Goal: Task Accomplishment & Management: Manage account settings

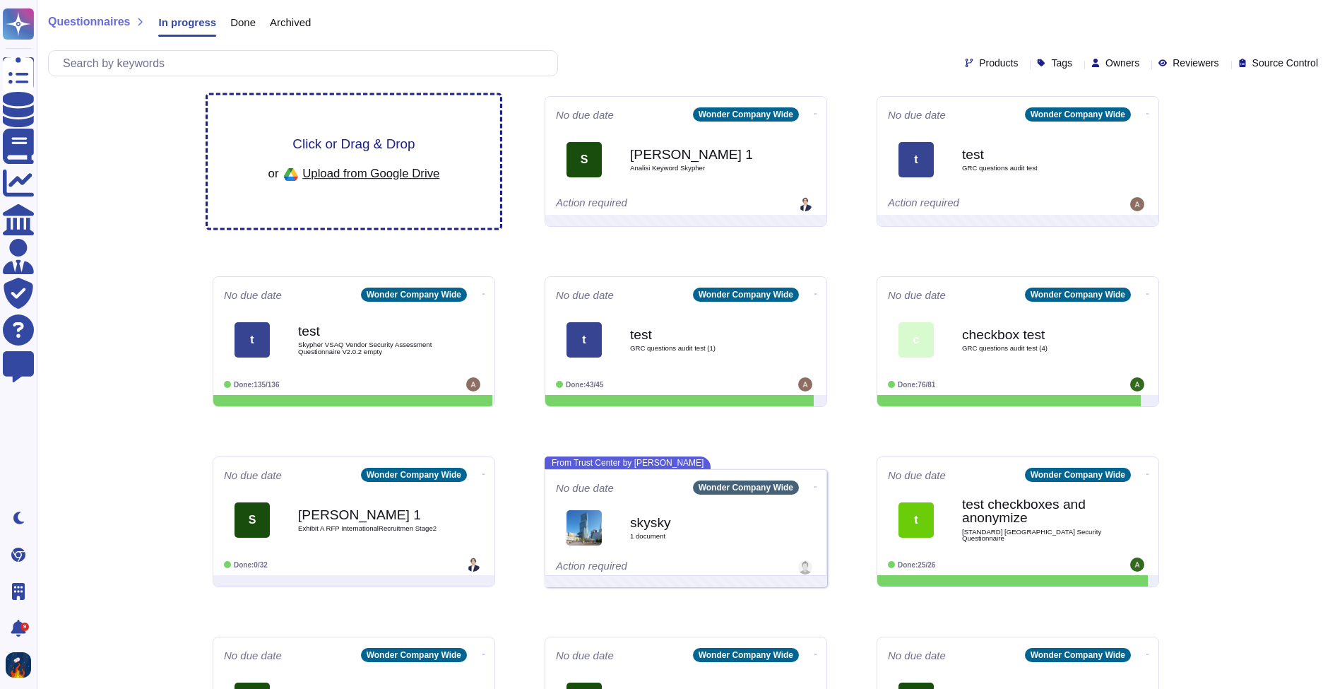
click at [484, 124] on div "Click or Drag & Drop or Upload from Google Drive" at bounding box center [354, 161] width 292 height 133
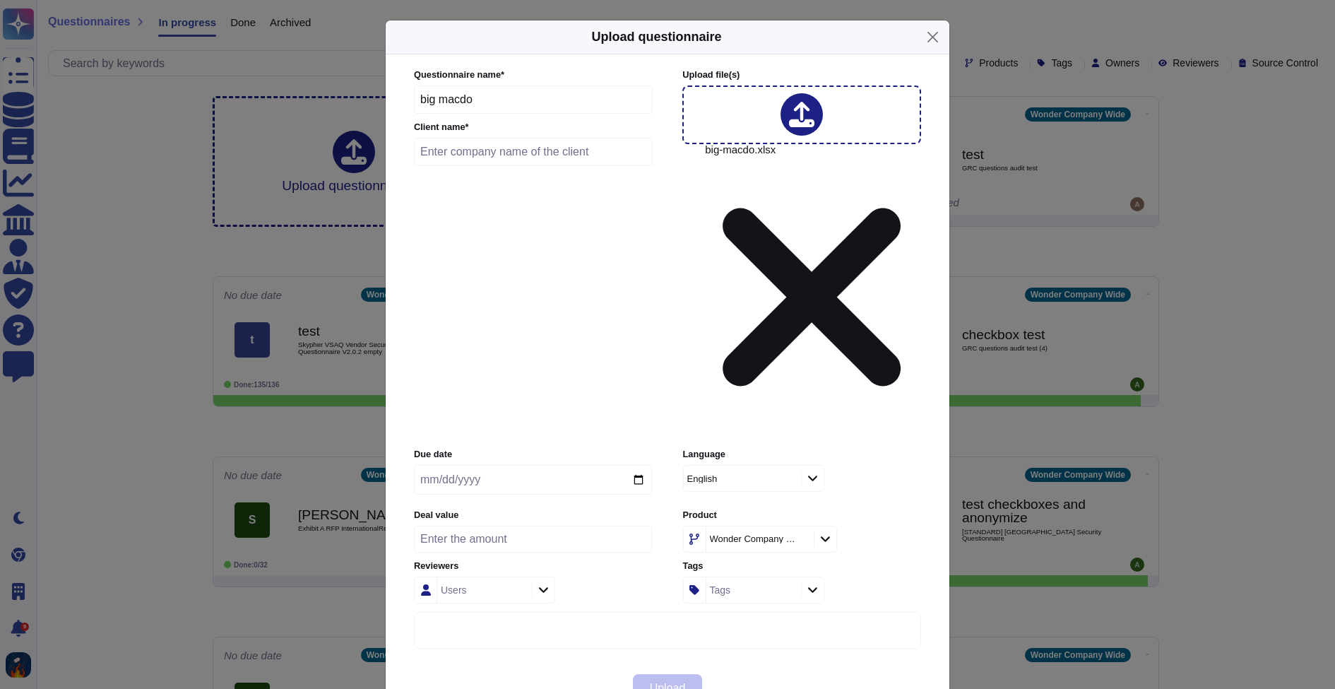
click at [559, 166] on input "text" at bounding box center [533, 152] width 239 height 28
type input "test"
click at [682, 682] on span "Upload" at bounding box center [668, 687] width 36 height 11
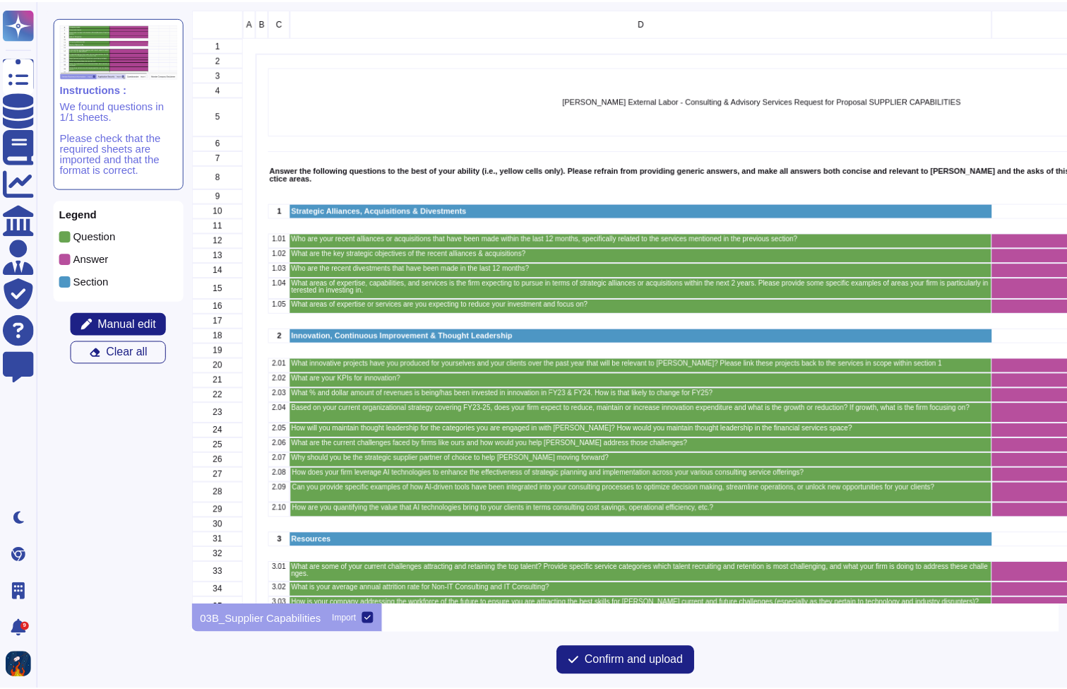
scroll to position [595, 866]
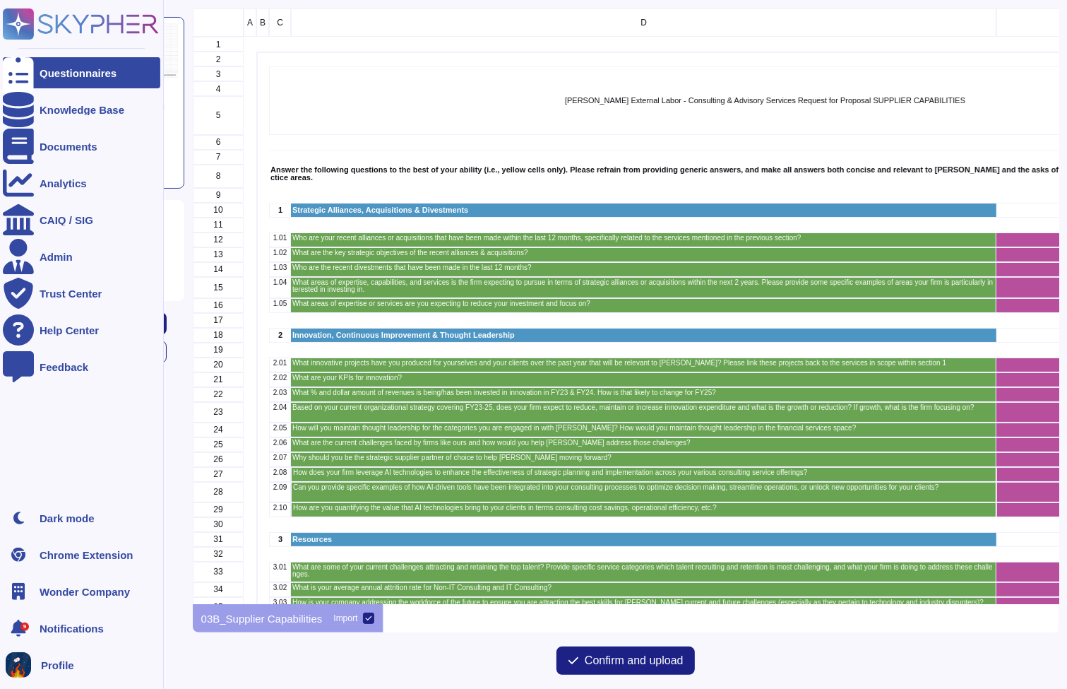
click at [45, 73] on div "Questionnaires" at bounding box center [78, 73] width 77 height 11
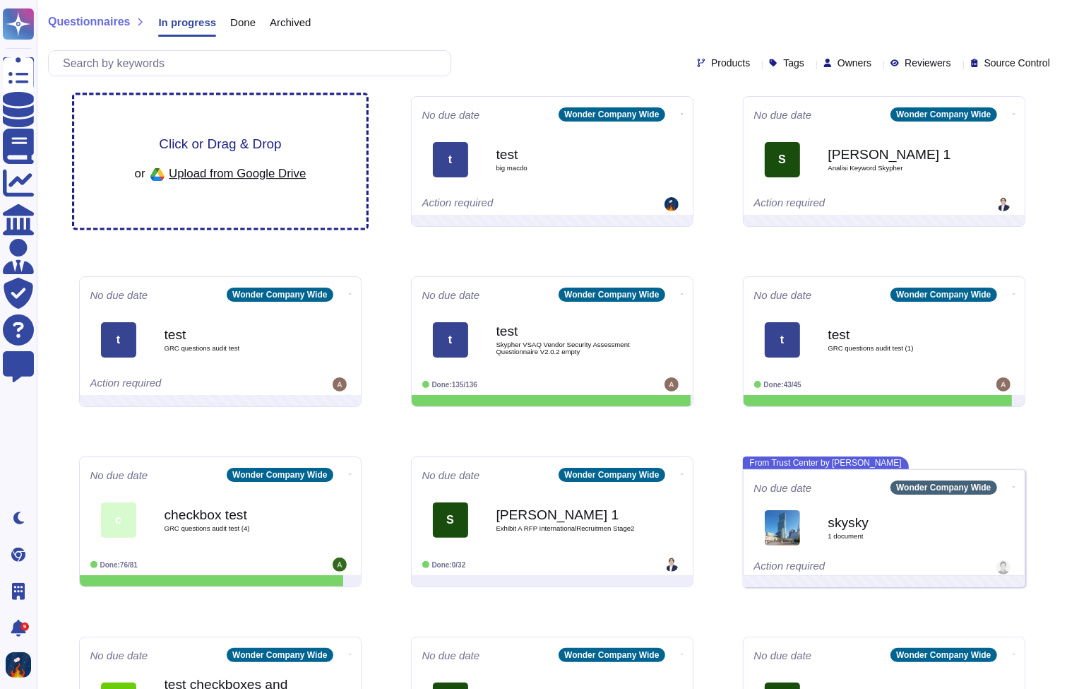
click at [355, 137] on div "Click or Drag & Drop or Upload from Google Drive" at bounding box center [220, 161] width 292 height 133
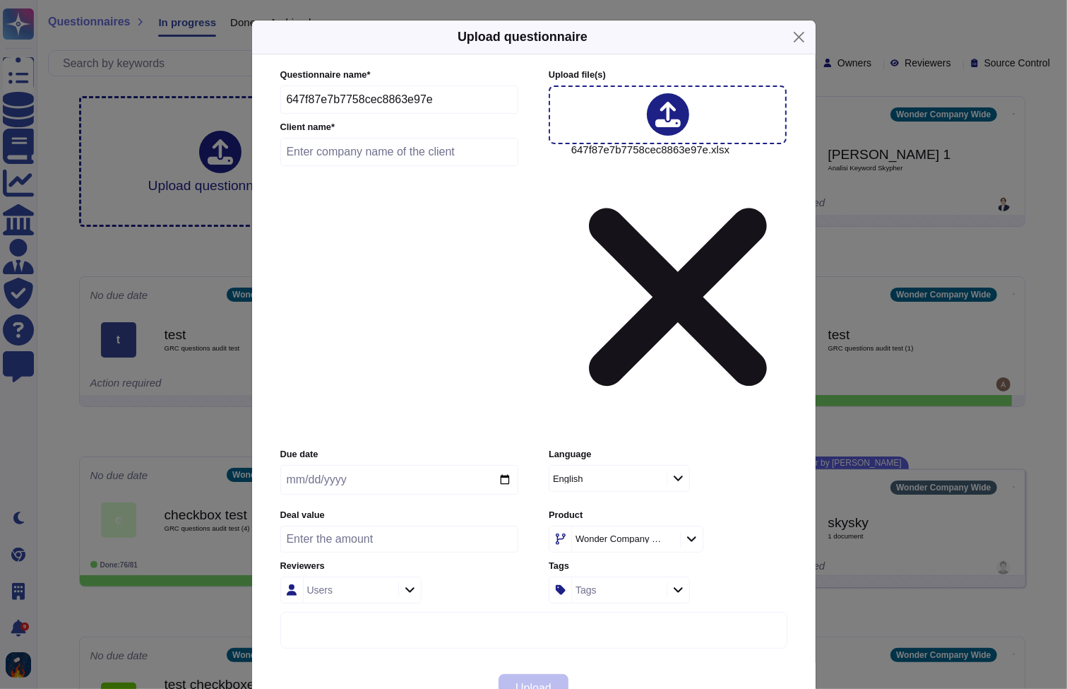
click at [414, 166] on input "text" at bounding box center [399, 152] width 239 height 28
type input "test"
click at [543, 682] on span "Upload" at bounding box center [534, 687] width 36 height 11
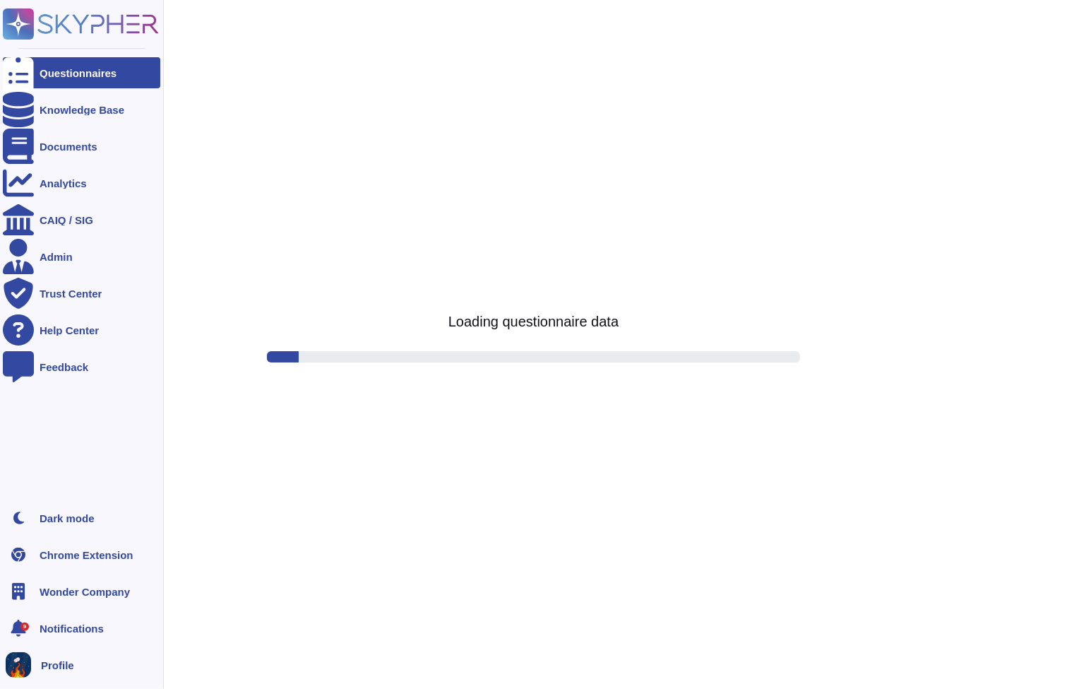
click at [28, 73] on div at bounding box center [18, 72] width 31 height 31
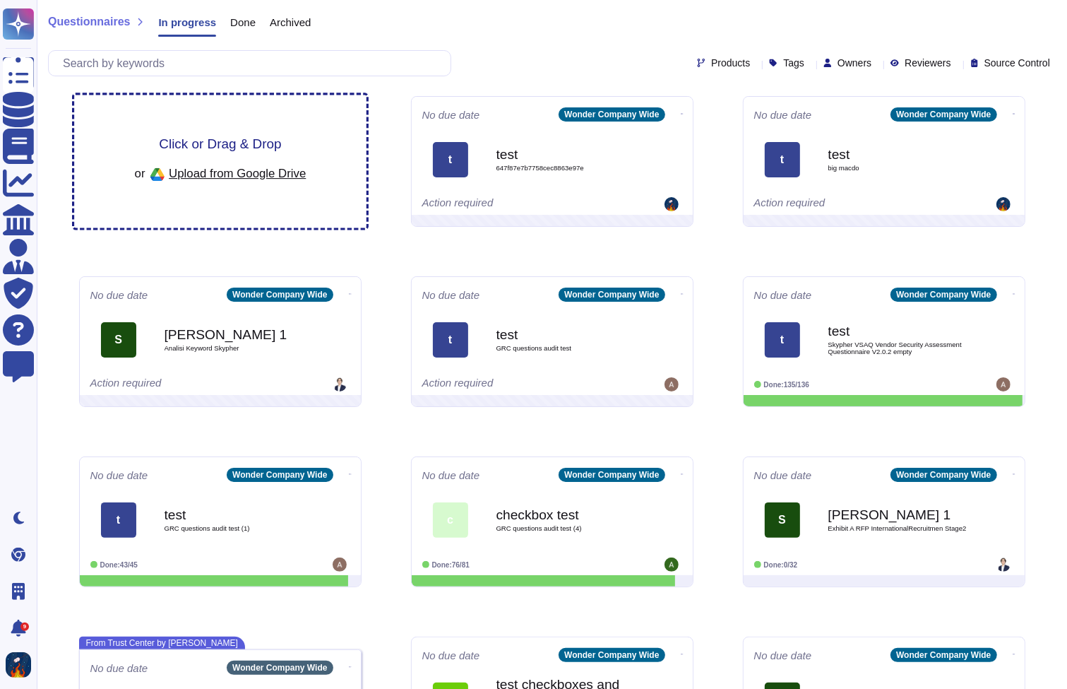
click at [340, 138] on div "Click or Drag & Drop or Upload from Google Drive" at bounding box center [220, 161] width 292 height 133
click at [348, 133] on div "Click or Drag & Drop or Upload from Google Drive" at bounding box center [220, 161] width 292 height 133
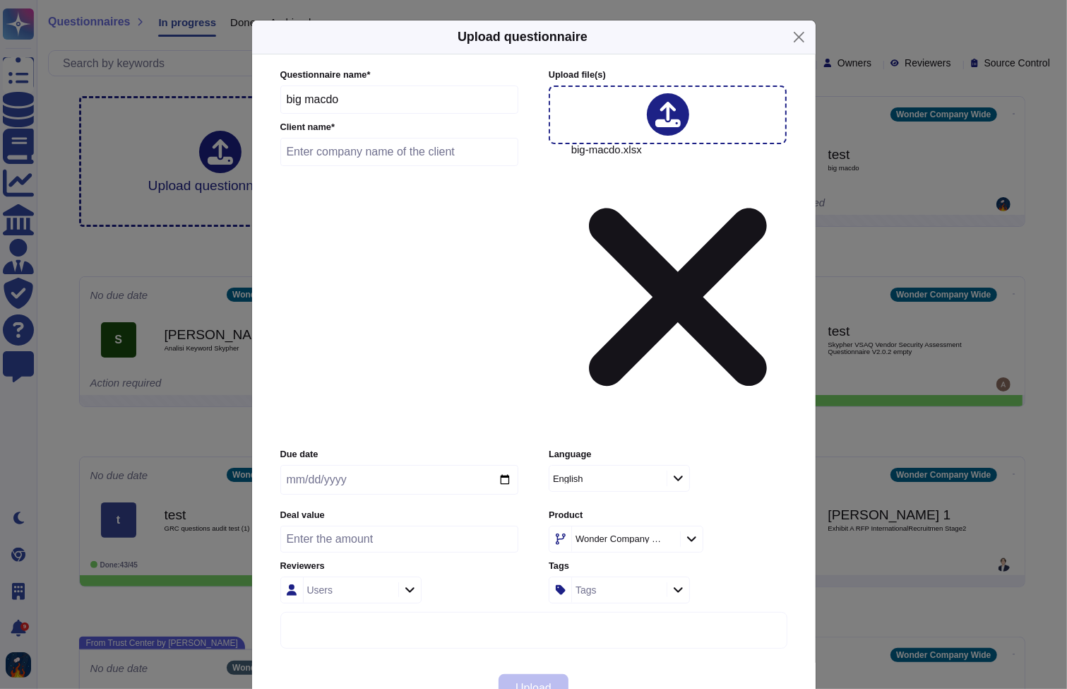
click at [446, 166] on input "text" at bounding box center [399, 152] width 239 height 28
type input "test"
click at [561, 662] on div "Upload" at bounding box center [534, 687] width 564 height 51
click at [549, 682] on span "Upload" at bounding box center [534, 687] width 36 height 11
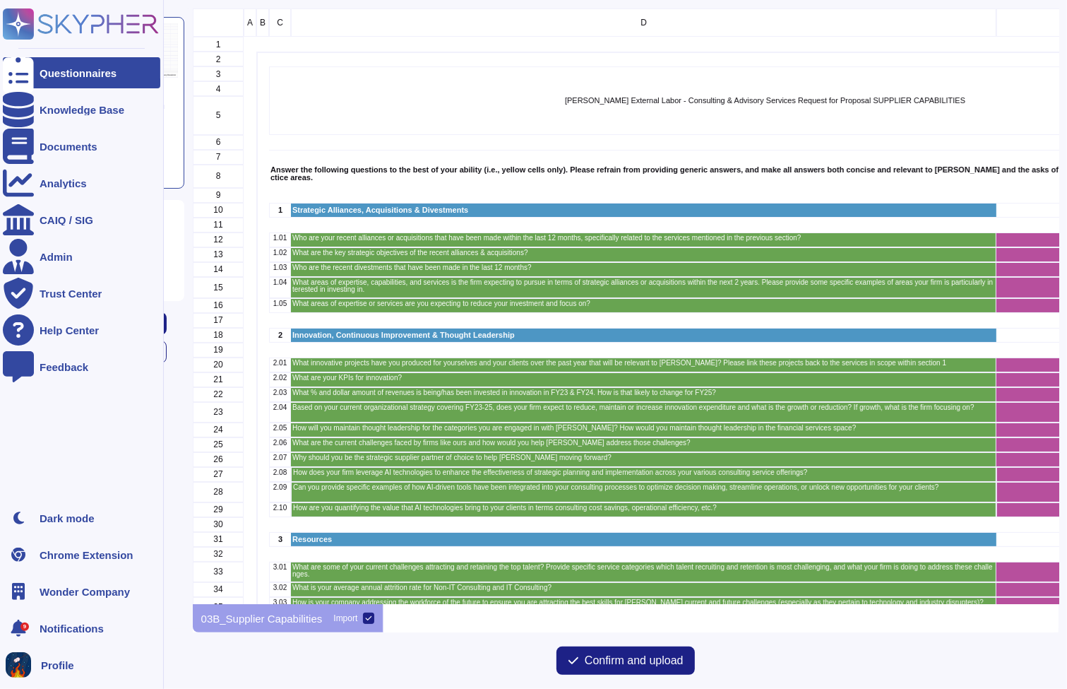
scroll to position [595, 866]
click at [73, 71] on div "Questionnaires" at bounding box center [78, 73] width 77 height 11
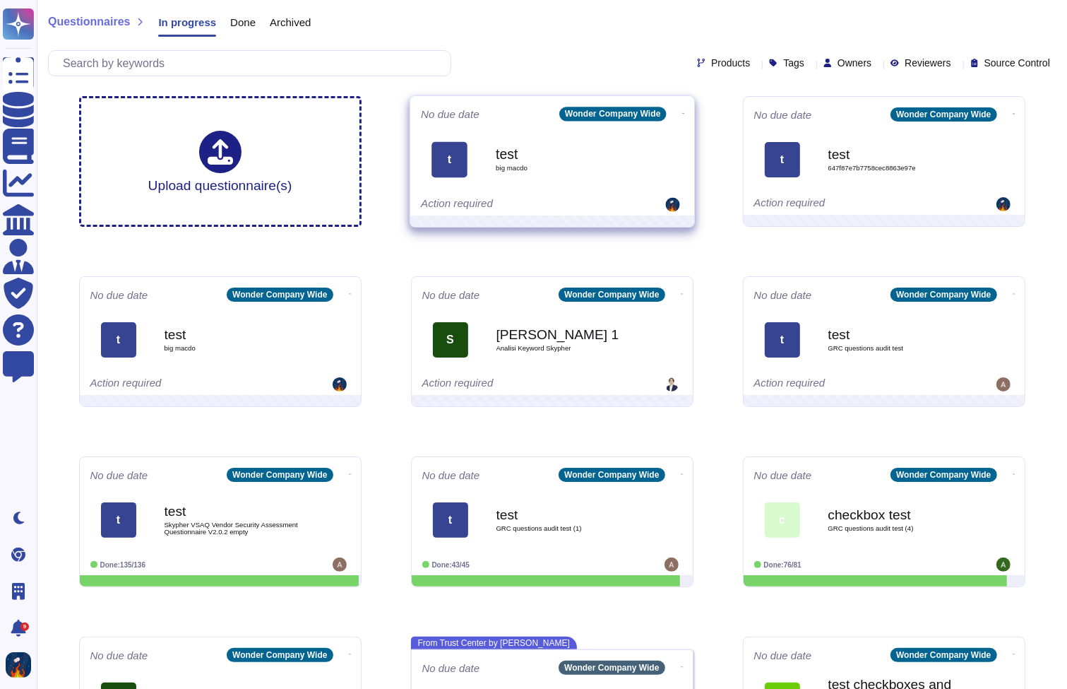
click at [682, 112] on icon at bounding box center [683, 114] width 3 height 4
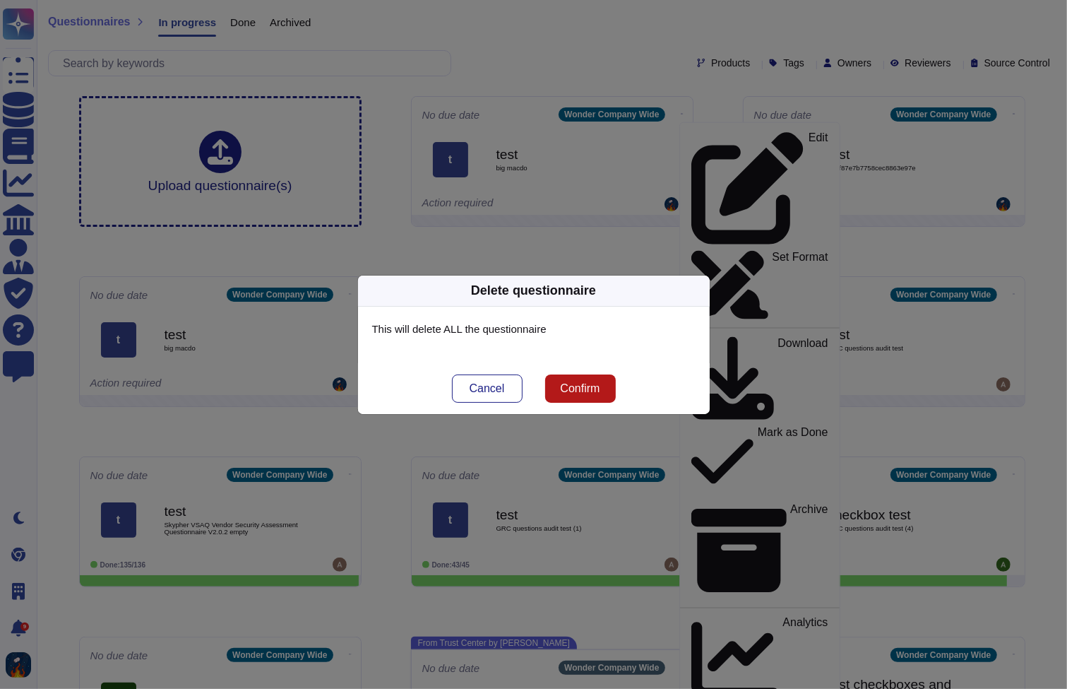
click at [576, 391] on span "Confirm" at bounding box center [580, 388] width 40 height 11
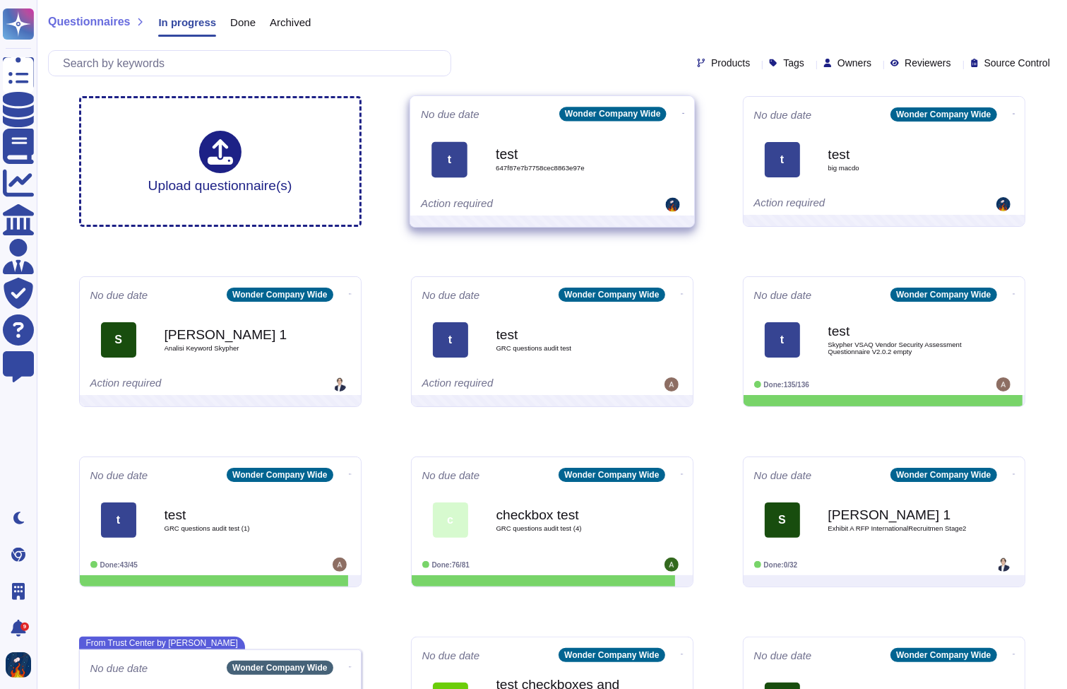
click at [682, 112] on icon at bounding box center [683, 114] width 3 height 4
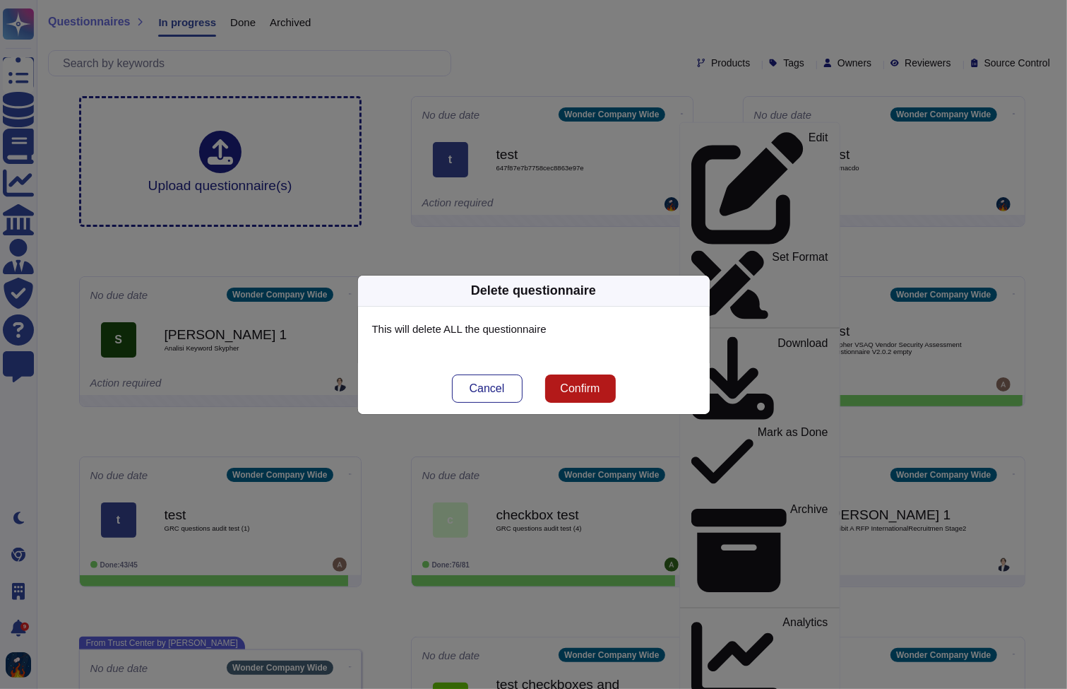
click at [582, 380] on button "Confirm" at bounding box center [580, 388] width 71 height 28
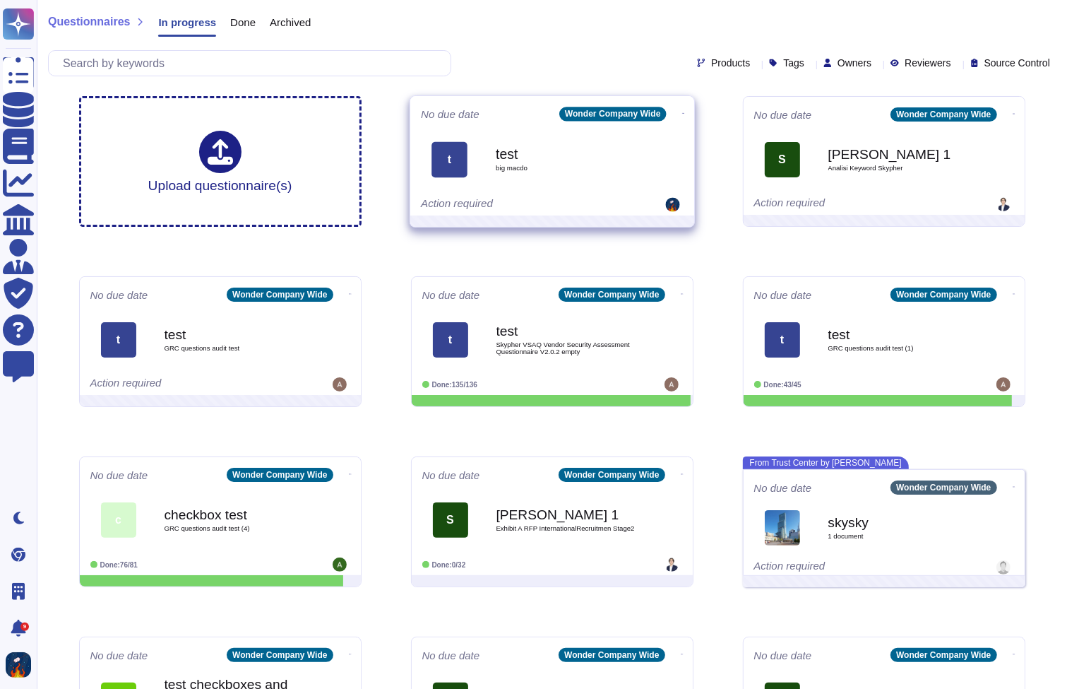
click at [682, 112] on icon at bounding box center [683, 114] width 3 height 4
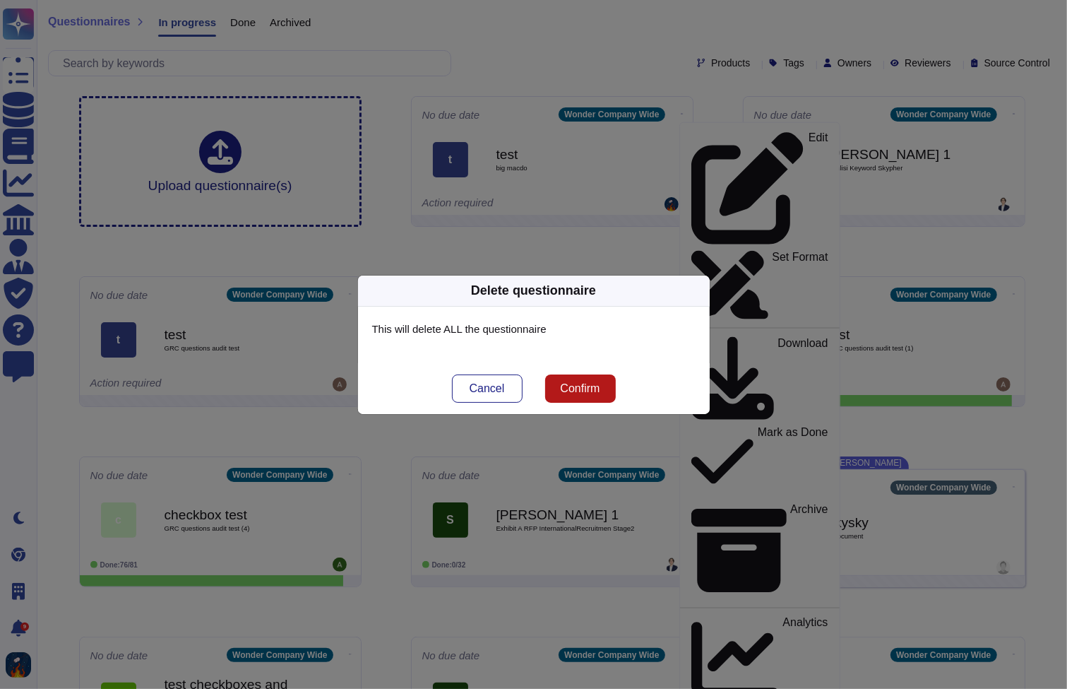
click at [575, 387] on span "Confirm" at bounding box center [580, 388] width 40 height 11
